Goal: Navigation & Orientation: Find specific page/section

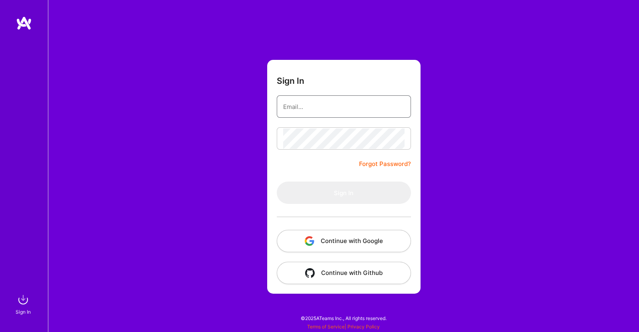
type input "[EMAIL_ADDRESS][DOMAIN_NAME]"
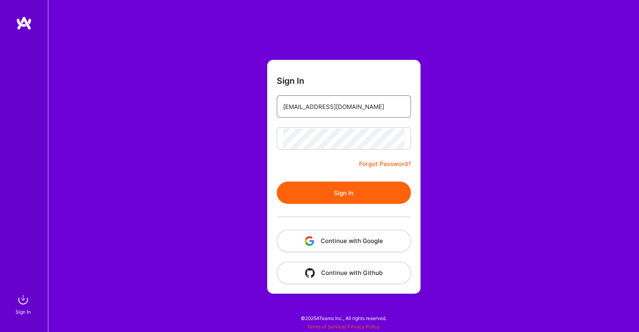
click at [331, 107] on input "[EMAIL_ADDRESS][DOMAIN_NAME]" at bounding box center [343, 107] width 121 height 20
click at [327, 196] on button "Sign In" at bounding box center [344, 193] width 134 height 22
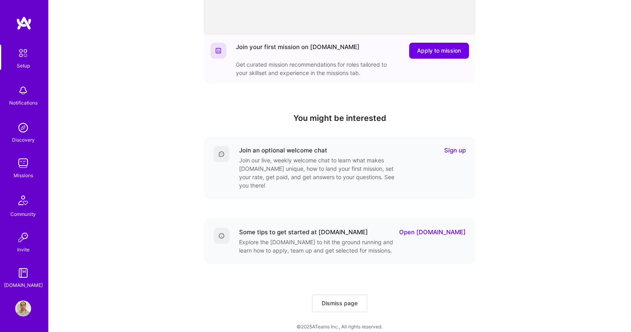
scroll to position [185, 0]
click at [347, 301] on button "Dismiss page" at bounding box center [339, 304] width 55 height 18
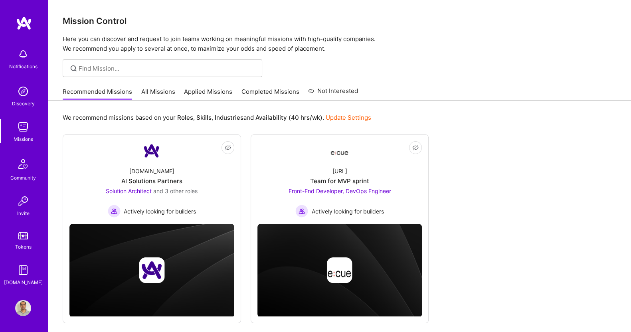
click at [160, 91] on link "All Missions" at bounding box center [158, 93] width 34 height 13
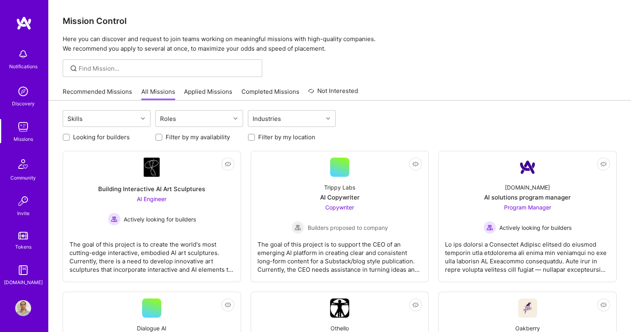
click at [214, 91] on link "Applied Missions" at bounding box center [208, 93] width 48 height 13
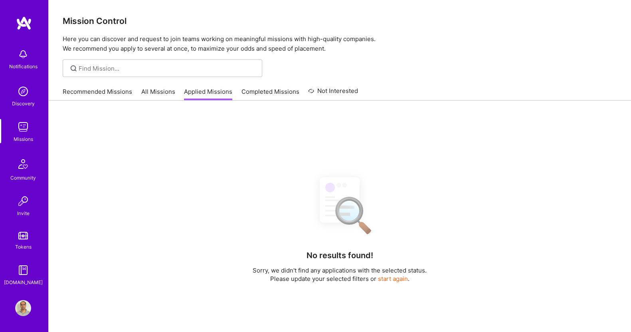
click at [153, 90] on link "All Missions" at bounding box center [158, 93] width 34 height 13
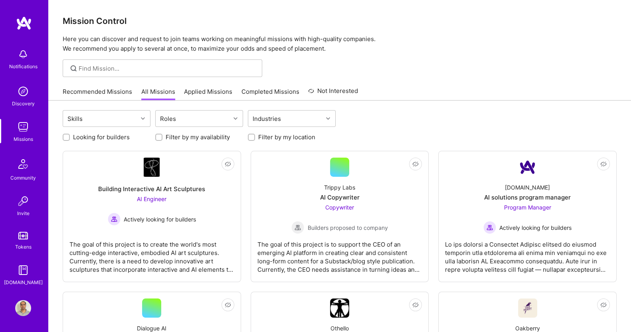
click at [200, 87] on link "Applied Missions" at bounding box center [208, 93] width 48 height 13
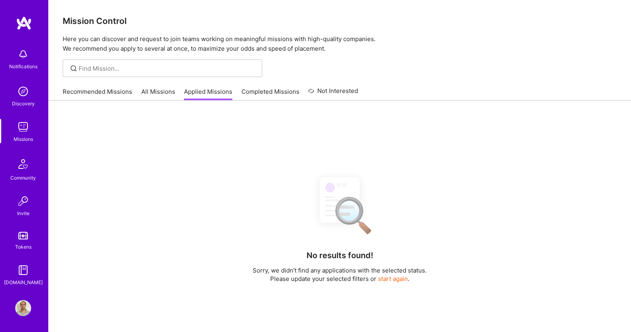
click at [257, 91] on link "Completed Missions" at bounding box center [271, 93] width 58 height 13
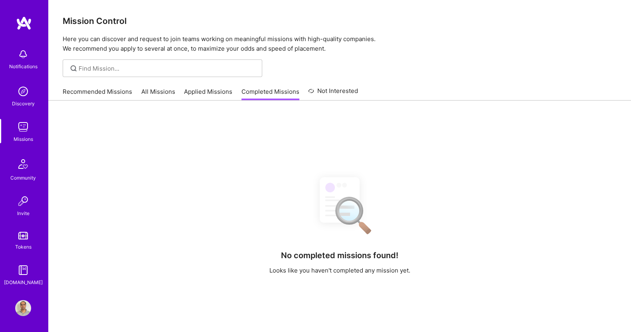
click at [345, 91] on link "Not Interested" at bounding box center [333, 93] width 50 height 14
click at [101, 98] on link "Recommended Missions" at bounding box center [97, 93] width 69 height 13
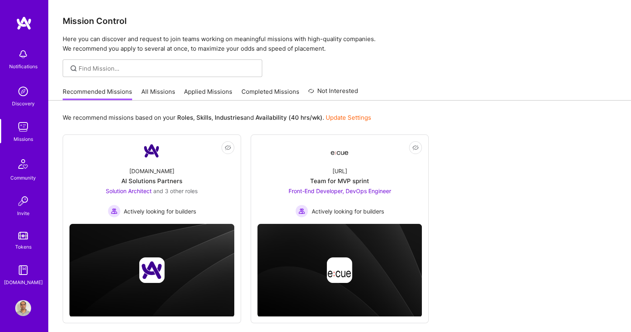
click at [196, 62] on div at bounding box center [163, 68] width 200 height 18
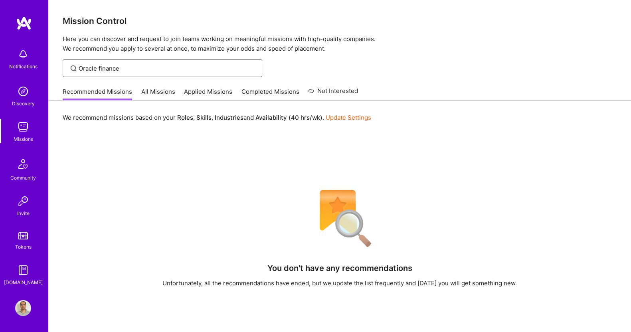
type input "Oracle finance"
click at [27, 67] on div "Notifications" at bounding box center [23, 66] width 28 height 8
click at [20, 100] on div "Discovery" at bounding box center [23, 103] width 23 height 8
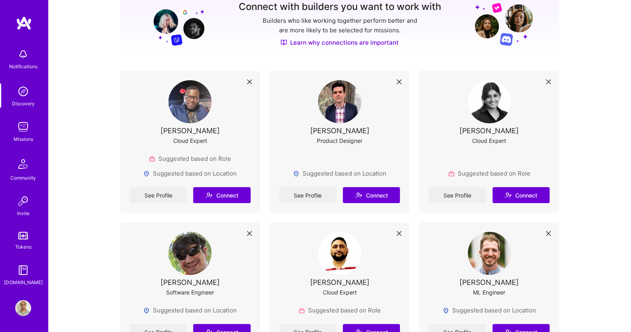
scroll to position [121, 0]
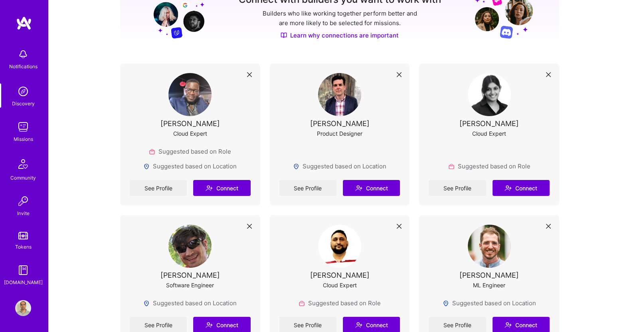
click at [456, 186] on link "See Profile" at bounding box center [457, 188] width 57 height 16
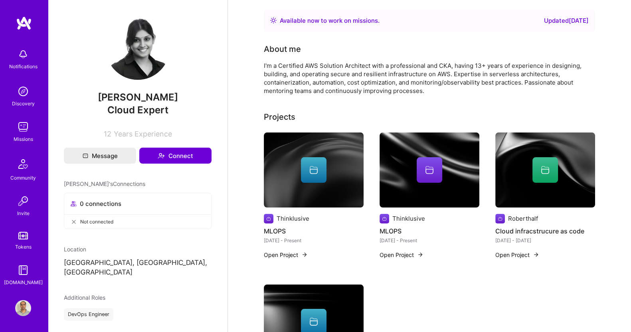
click at [24, 283] on div "[DOMAIN_NAME]" at bounding box center [23, 282] width 39 height 8
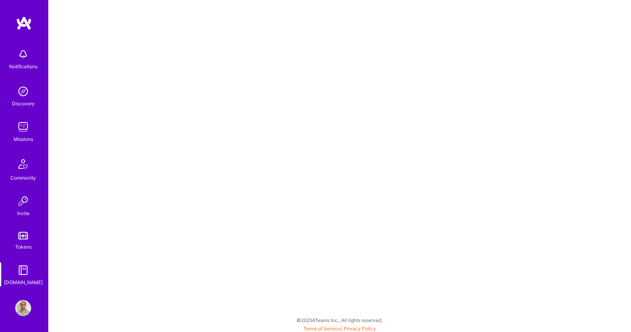
click at [24, 247] on div "Tokens" at bounding box center [23, 247] width 16 height 8
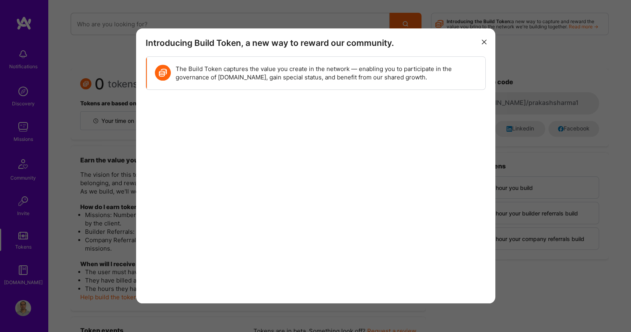
click at [484, 39] on button "modal" at bounding box center [485, 41] width 10 height 13
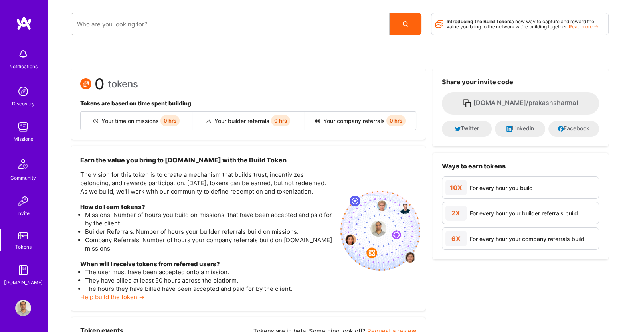
click at [26, 61] on img at bounding box center [23, 54] width 16 height 16
click at [329, 51] on div "Notifications Discovery Missions Community Invite Tokens [DOMAIN_NAME] Profile …" at bounding box center [315, 181] width 631 height 362
